Goal: Information Seeking & Learning: Check status

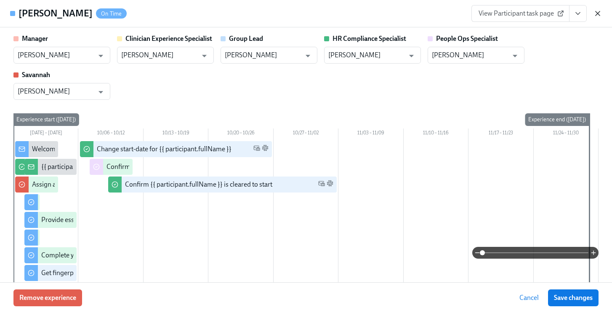
click at [595, 13] on icon "button" at bounding box center [598, 13] width 8 height 8
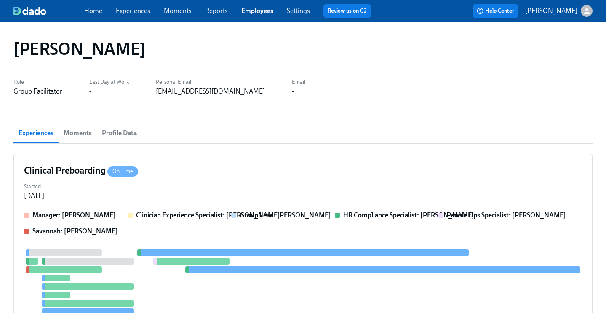
click at [254, 8] on link "Employees" at bounding box center [257, 11] width 32 height 8
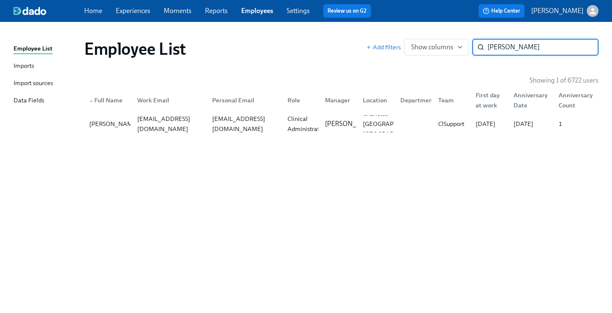
drag, startPoint x: 513, startPoint y: 46, endPoint x: 394, endPoint y: 21, distance: 121.2
click at [394, 21] on div "Home Experiences Moments Reports Employees Settings Review us on G2 Help Center…" at bounding box center [306, 156] width 612 height 313
type input "harmon"
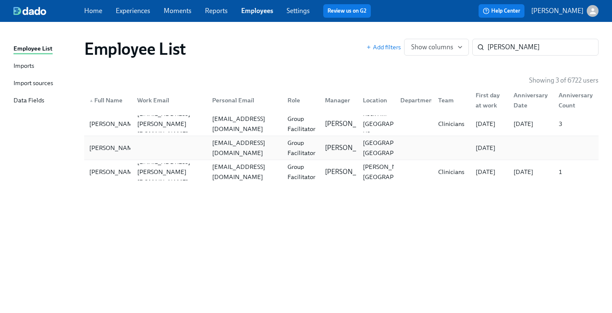
click at [303, 144] on div "Group Facilitator" at bounding box center [301, 148] width 35 height 20
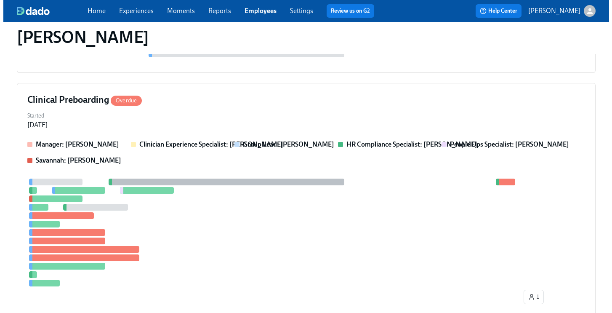
scroll to position [180, 0]
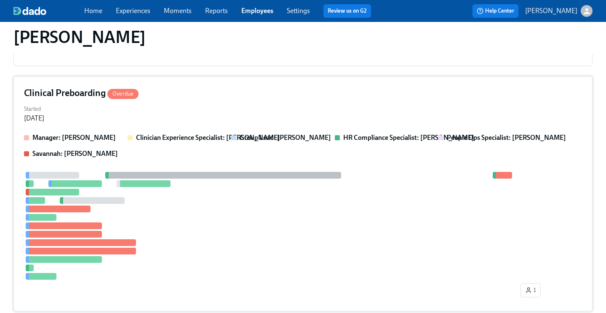
click at [334, 109] on div "Started Aug 26, 2025" at bounding box center [303, 113] width 558 height 20
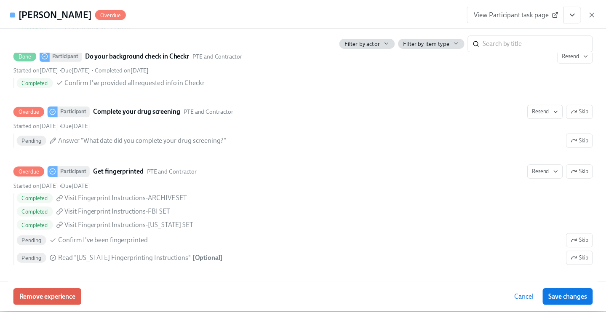
scroll to position [1010, 0]
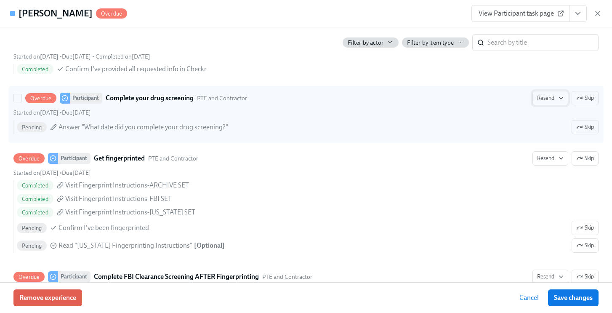
click at [540, 100] on span "Resend" at bounding box center [550, 98] width 27 height 8
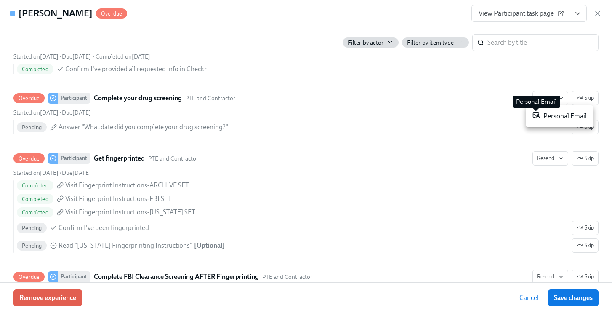
click at [540, 115] on icon at bounding box center [537, 115] width 8 height 8
click at [547, 14] on div at bounding box center [306, 156] width 612 height 313
click at [559, 13] on icon at bounding box center [560, 13] width 7 height 7
click at [582, 11] on button "View task page" at bounding box center [578, 13] width 18 height 17
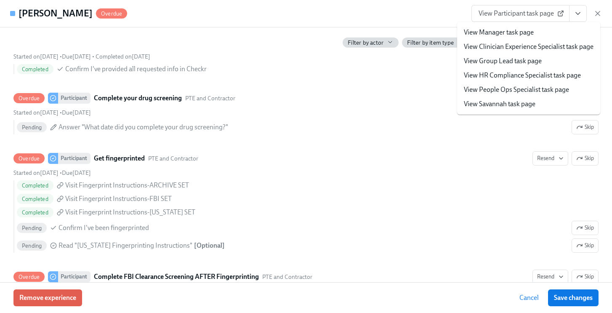
click at [513, 87] on link "View People Ops Specialist task page" at bounding box center [516, 89] width 105 height 9
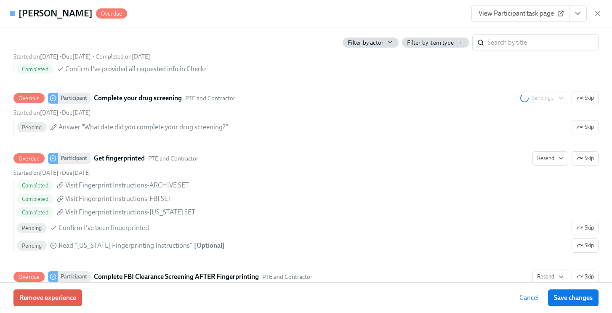
click at [560, 297] on span "Save changes" at bounding box center [573, 297] width 39 height 8
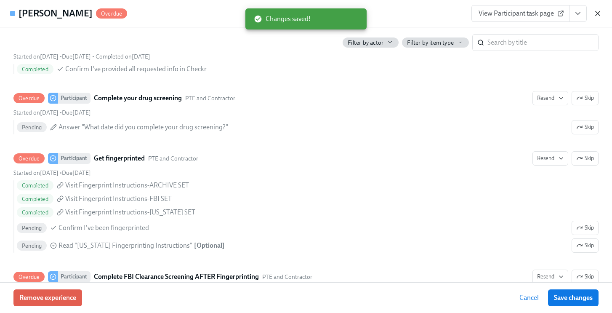
click at [594, 10] on icon "button" at bounding box center [598, 13] width 8 height 8
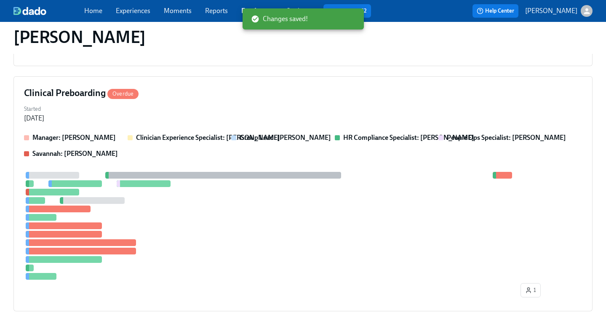
click at [600, 13] on div "Home Experiences Moments Reports Employees Settings Review us on G2 Help Center…" at bounding box center [303, 11] width 606 height 22
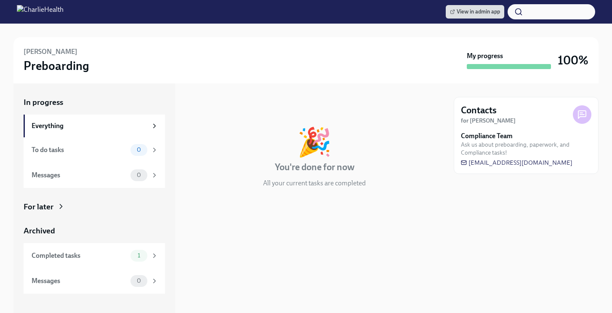
click at [74, 198] on div "In progress Everything To do tasks 0 Messages 0 For later Archived Completed ta…" at bounding box center [94, 195] width 141 height 197
click at [58, 205] on icon at bounding box center [61, 206] width 8 height 8
